Goal: Task Accomplishment & Management: Use online tool/utility

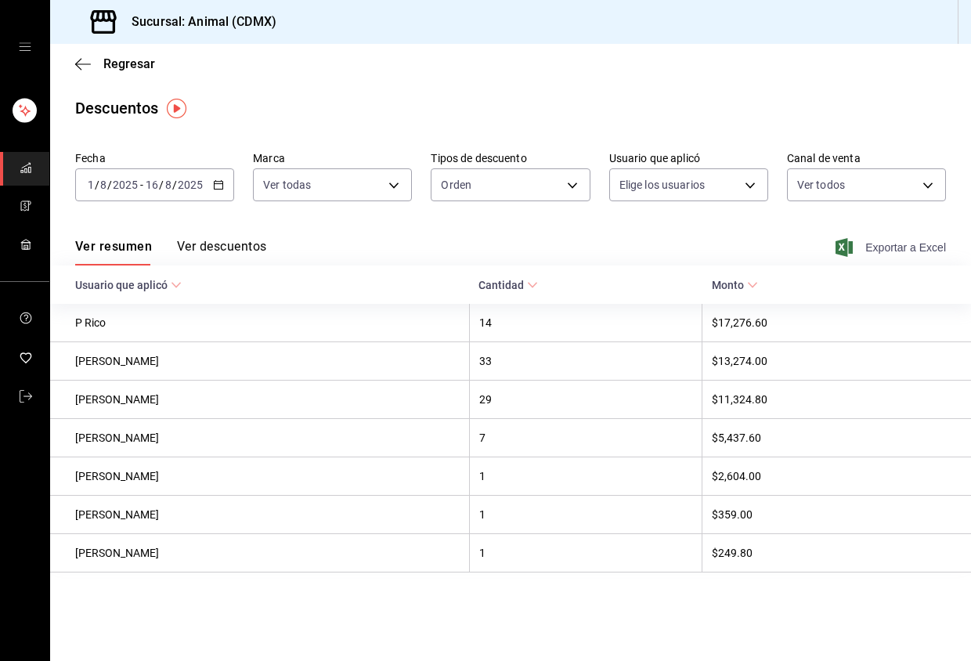
click at [896, 254] on span "Exportar a Excel" at bounding box center [892, 247] width 107 height 19
click at [920, 246] on span "Exportar a Excel" at bounding box center [892, 247] width 107 height 19
click at [870, 249] on span "Exportar a Excel" at bounding box center [892, 247] width 107 height 19
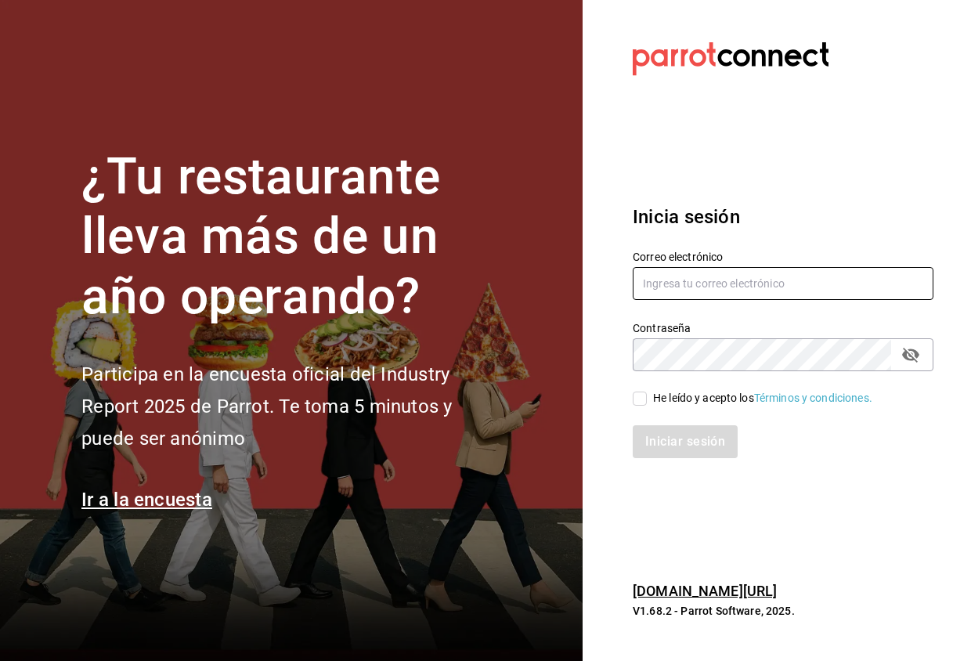
click at [714, 270] on input "text" at bounding box center [783, 283] width 301 height 33
type input "[EMAIL_ADDRESS][DOMAIN_NAME]"
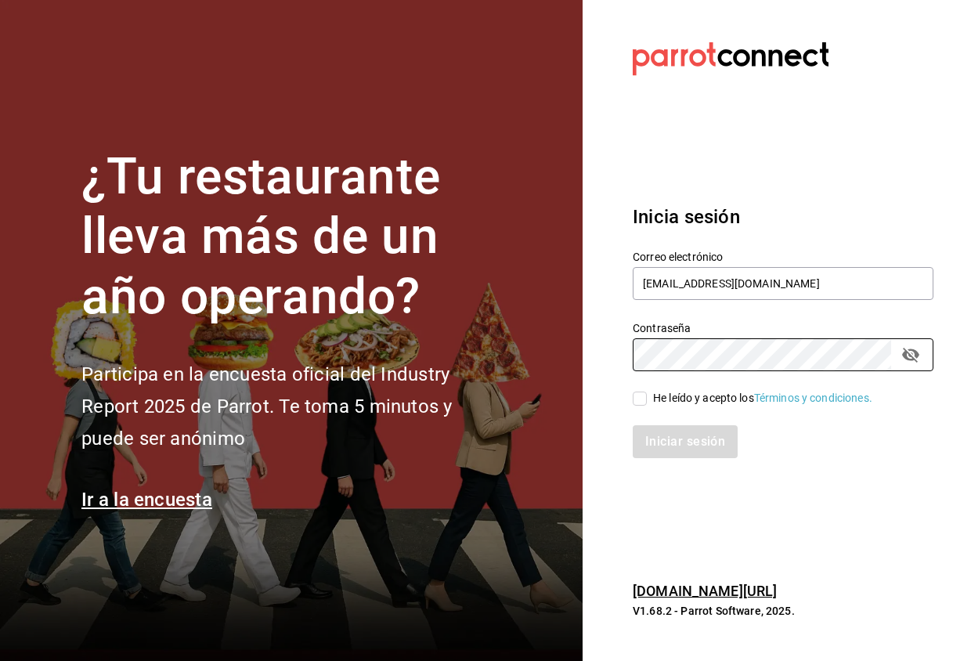
click at [640, 399] on input "He leído y acepto los Términos y condiciones." at bounding box center [640, 398] width 14 height 14
checkbox input "true"
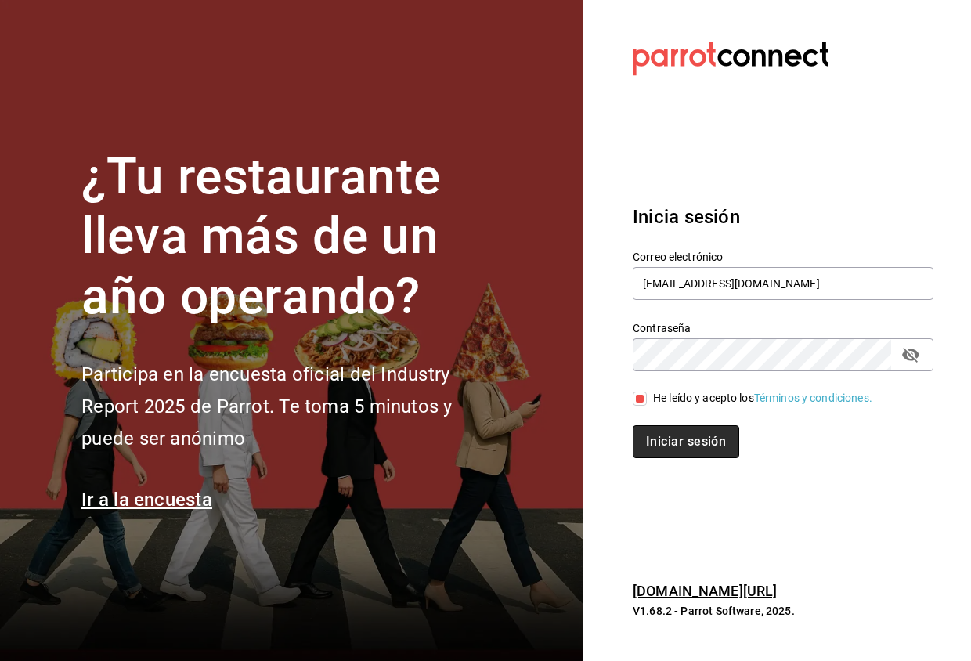
click at [672, 433] on button "Iniciar sesión" at bounding box center [686, 441] width 106 height 33
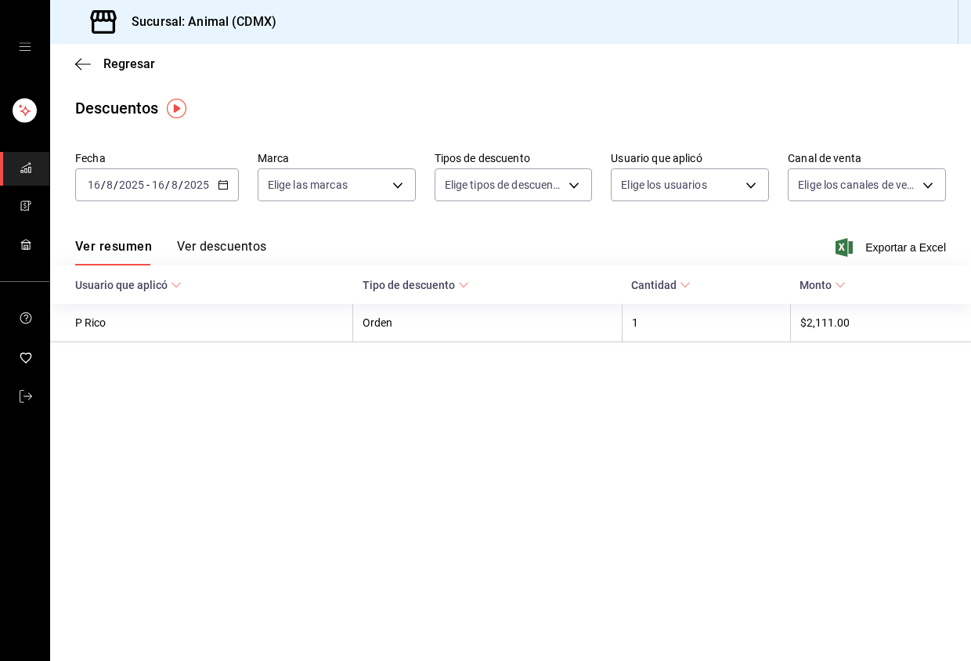
click at [221, 178] on div "2025-08-16 16 / 8 / 2025 - 2025-08-16 16 / 8 / 2025" at bounding box center [157, 184] width 164 height 33
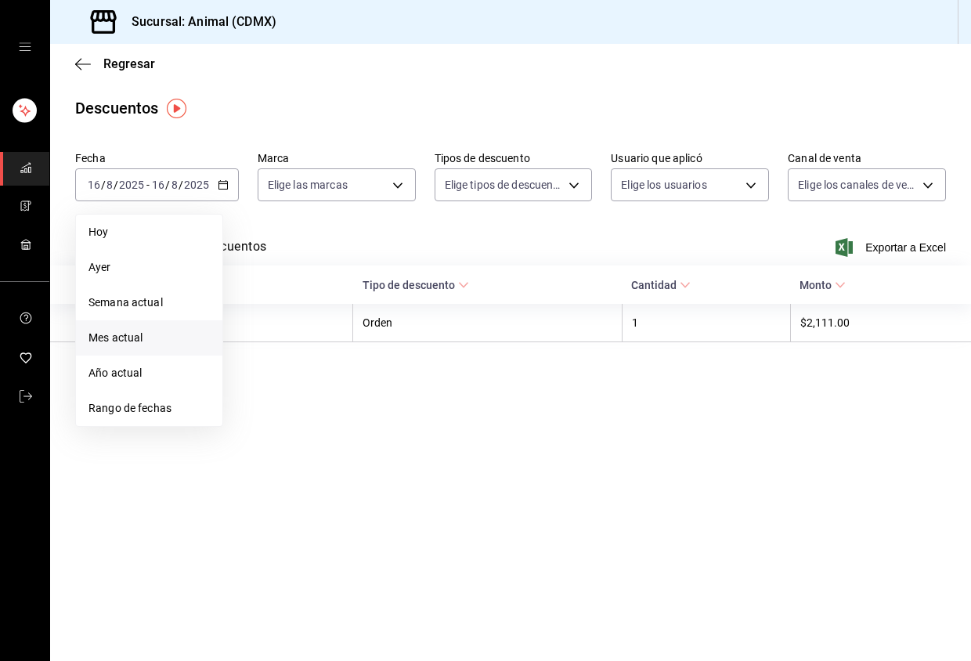
click at [155, 340] on span "Mes actual" at bounding box center [148, 338] width 121 height 16
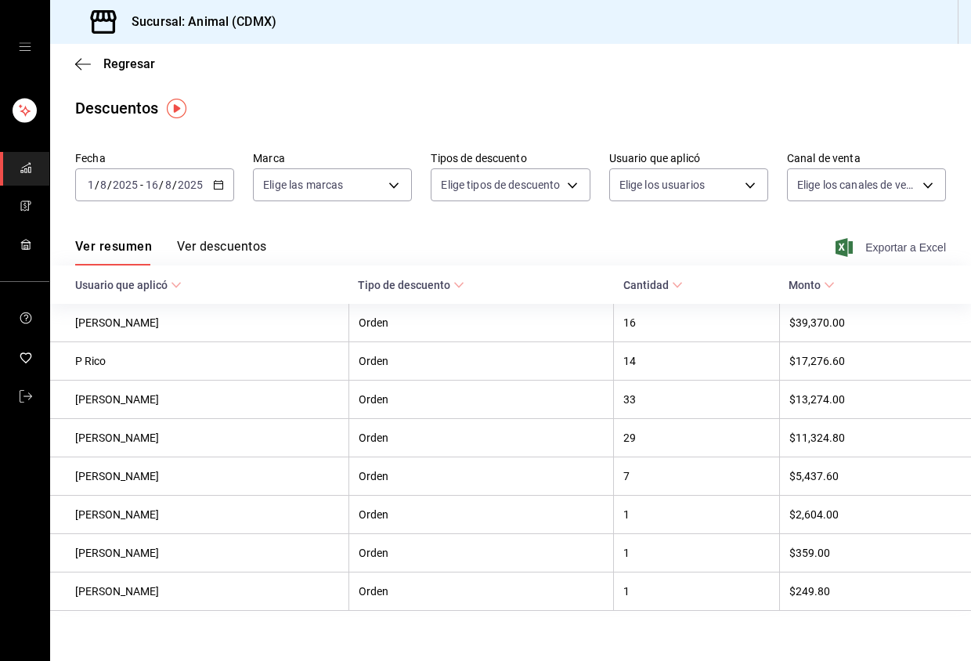
click at [901, 243] on span "Exportar a Excel" at bounding box center [892, 247] width 107 height 19
click at [852, 242] on span "Exportar a Excel" at bounding box center [892, 247] width 107 height 19
